Goal: Task Accomplishment & Management: Manage account settings

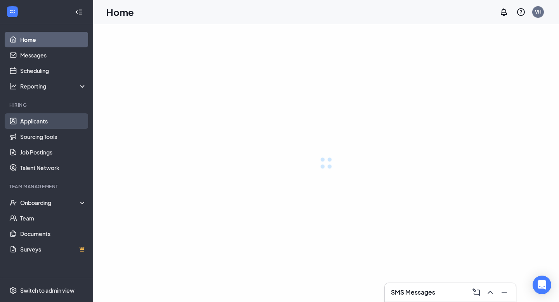
click at [66, 119] on link "Applicants" at bounding box center [53, 121] width 66 height 16
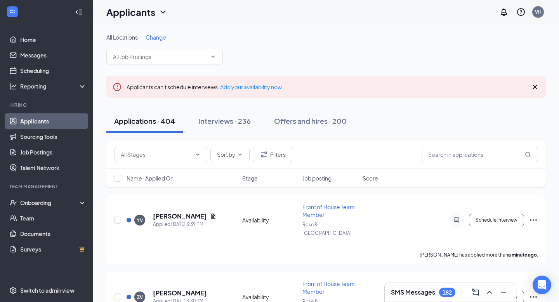
click at [402, 297] on div "SMS Messages 182" at bounding box center [423, 292] width 64 height 9
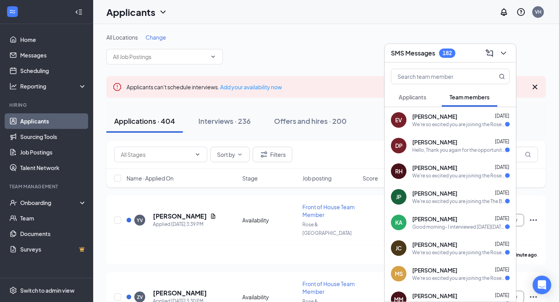
click at [409, 94] on span "Applicants" at bounding box center [413, 97] width 28 height 7
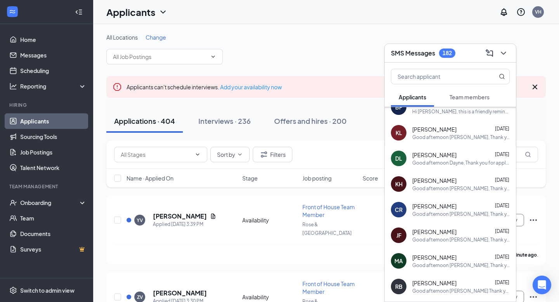
scroll to position [42, 0]
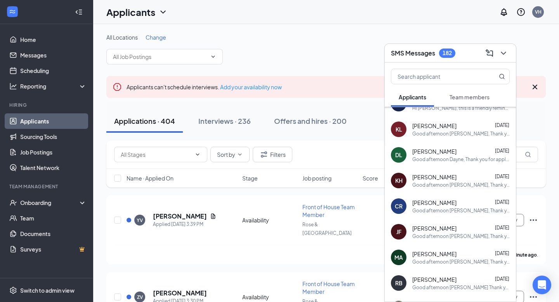
click at [444, 180] on span "[PERSON_NAME]" at bounding box center [434, 177] width 44 height 8
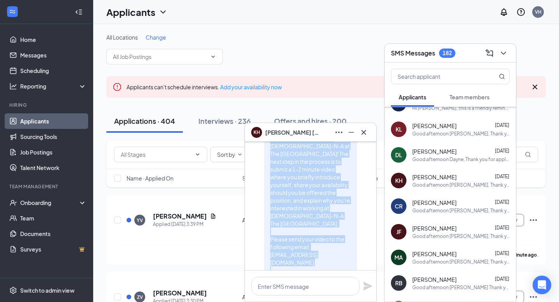
scroll to position [-108, 0]
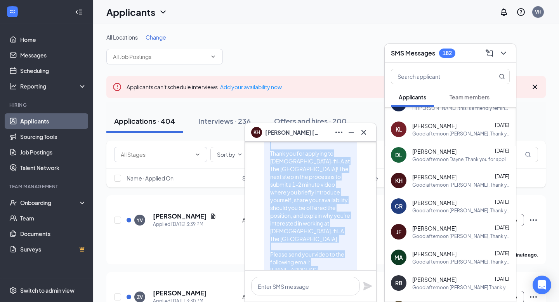
drag, startPoint x: 287, startPoint y: 249, endPoint x: 268, endPoint y: 163, distance: 88.6
click at [268, 163] on div "Good afternoon [PERSON_NAME], Thank you for applying to [DEMOGRAPHIC_DATA]-fil-…" at bounding box center [310, 243] width 93 height 242
copy span "Good afternoon [PERSON_NAME], Thank you for applying to [DEMOGRAPHIC_DATA]-fil-…"
click at [365, 131] on icon "Cross" at bounding box center [363, 132] width 9 height 9
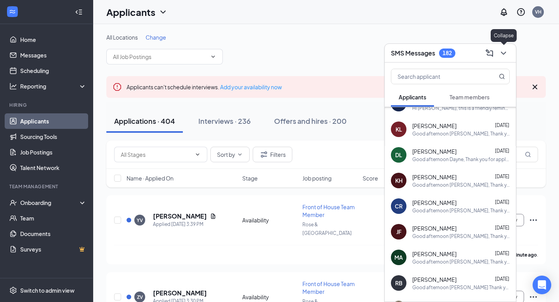
click at [506, 49] on icon "ChevronDown" at bounding box center [503, 53] width 9 height 9
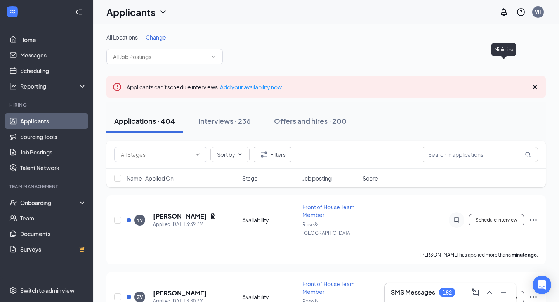
scroll to position [0, 0]
click at [183, 154] on input "text" at bounding box center [156, 154] width 71 height 9
click at [173, 187] on div "Review Stage (296)" at bounding box center [151, 187] width 48 height 9
type input "Review Stage (296)"
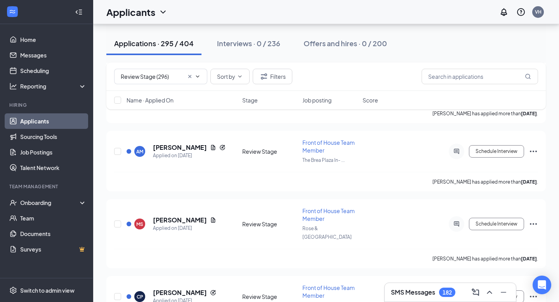
scroll to position [19890, 0]
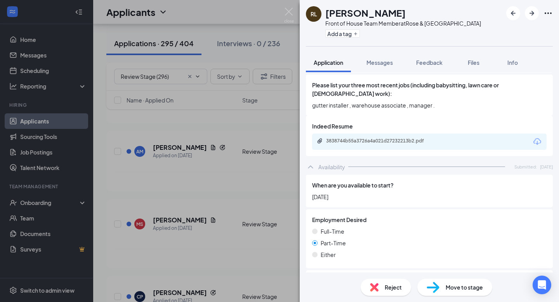
scroll to position [348, 0]
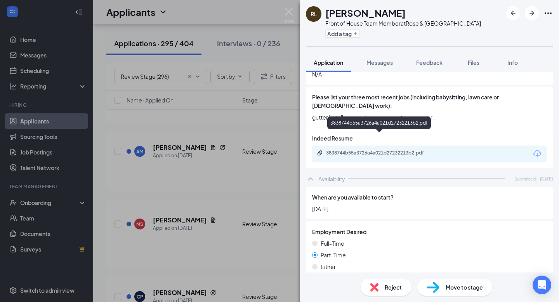
click at [346, 150] on div "3838744b55a3726a4a021d27232213b2.pdf" at bounding box center [380, 153] width 109 height 6
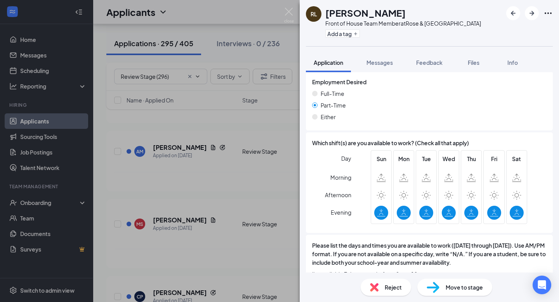
scroll to position [545, 0]
